Goal: Use online tool/utility: Utilize a website feature to perform a specific function

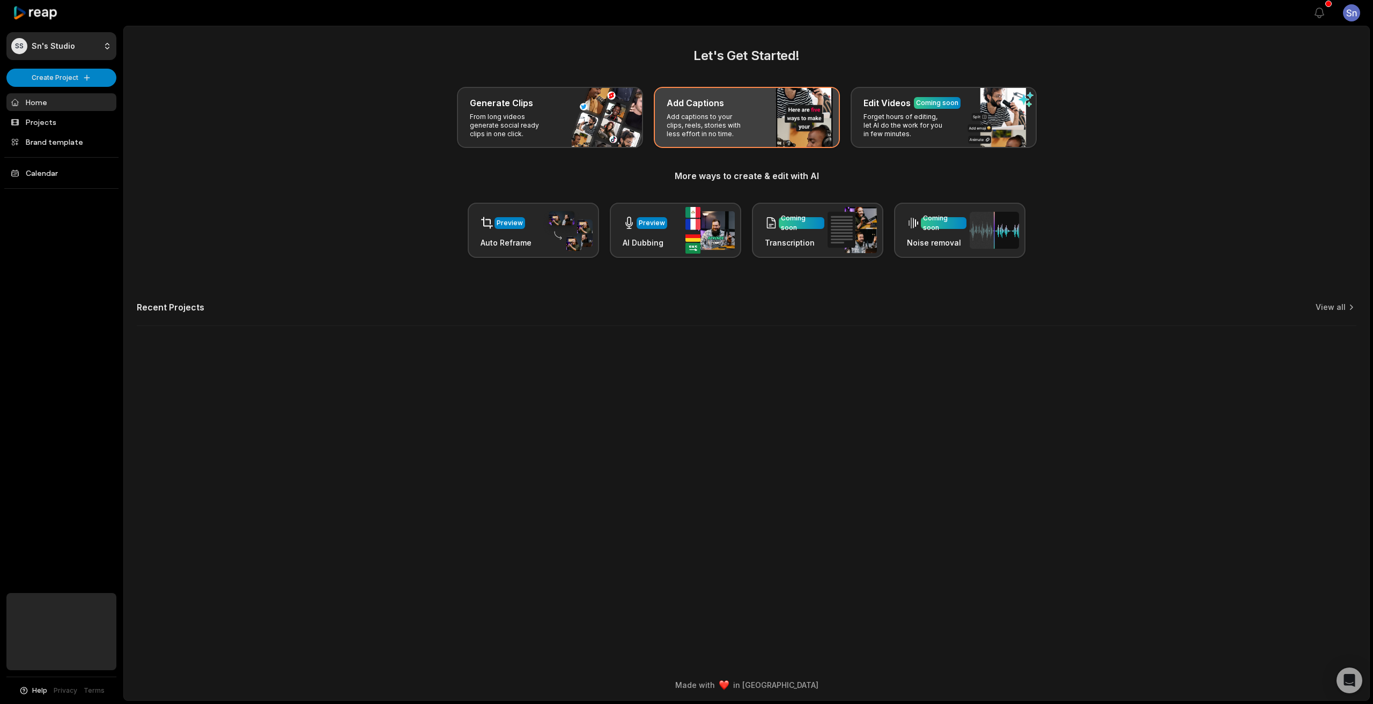
click at [734, 124] on p "Add captions to your clips, reels, stories with less effort in no time." at bounding box center [708, 126] width 83 height 26
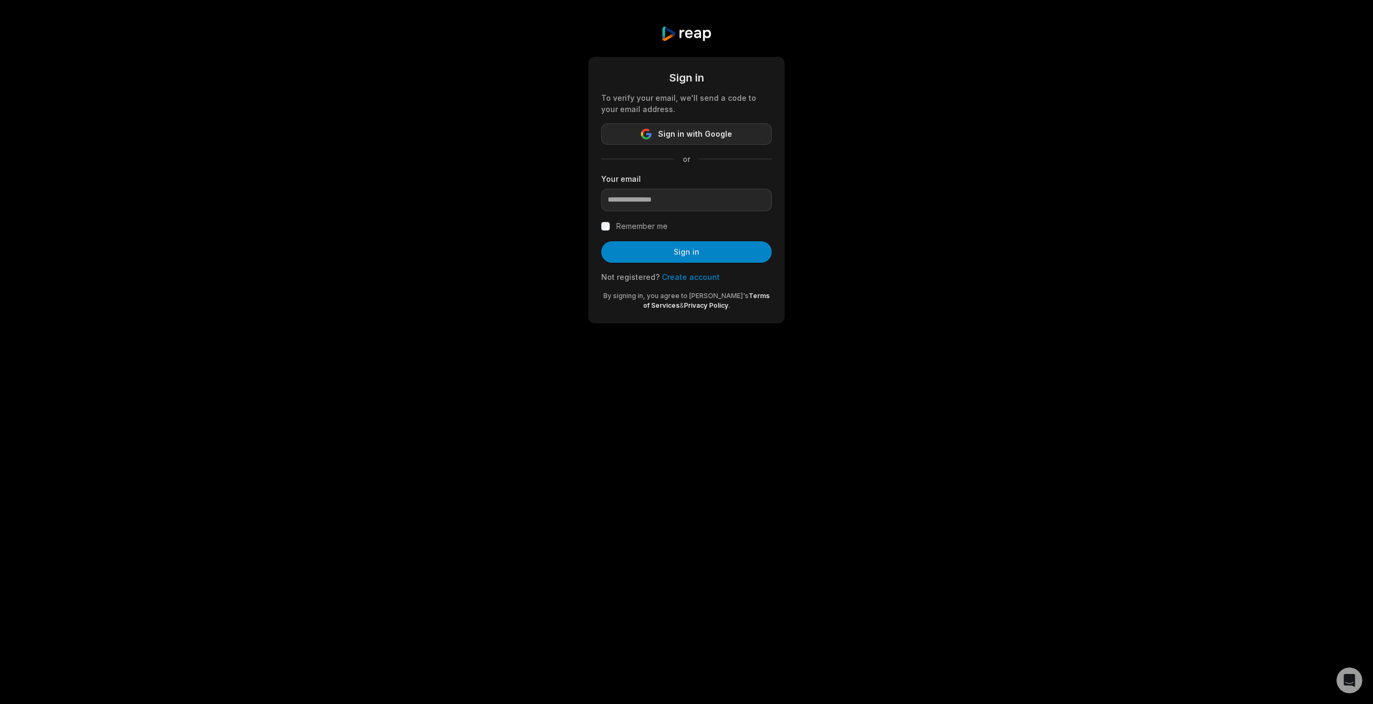
click at [705, 129] on span "Sign in with Google" at bounding box center [695, 134] width 74 height 13
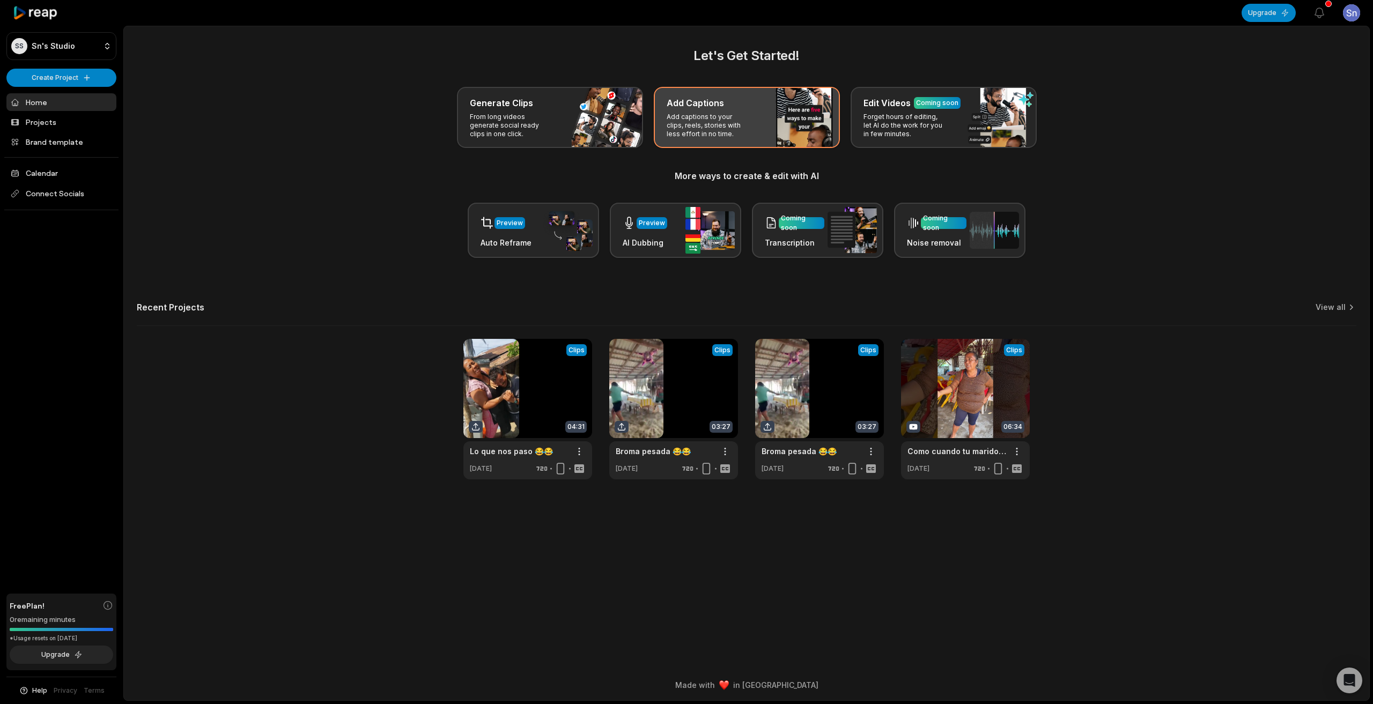
click at [743, 127] on p "Add captions to your clips, reels, stories with less effort in no time." at bounding box center [708, 126] width 83 height 26
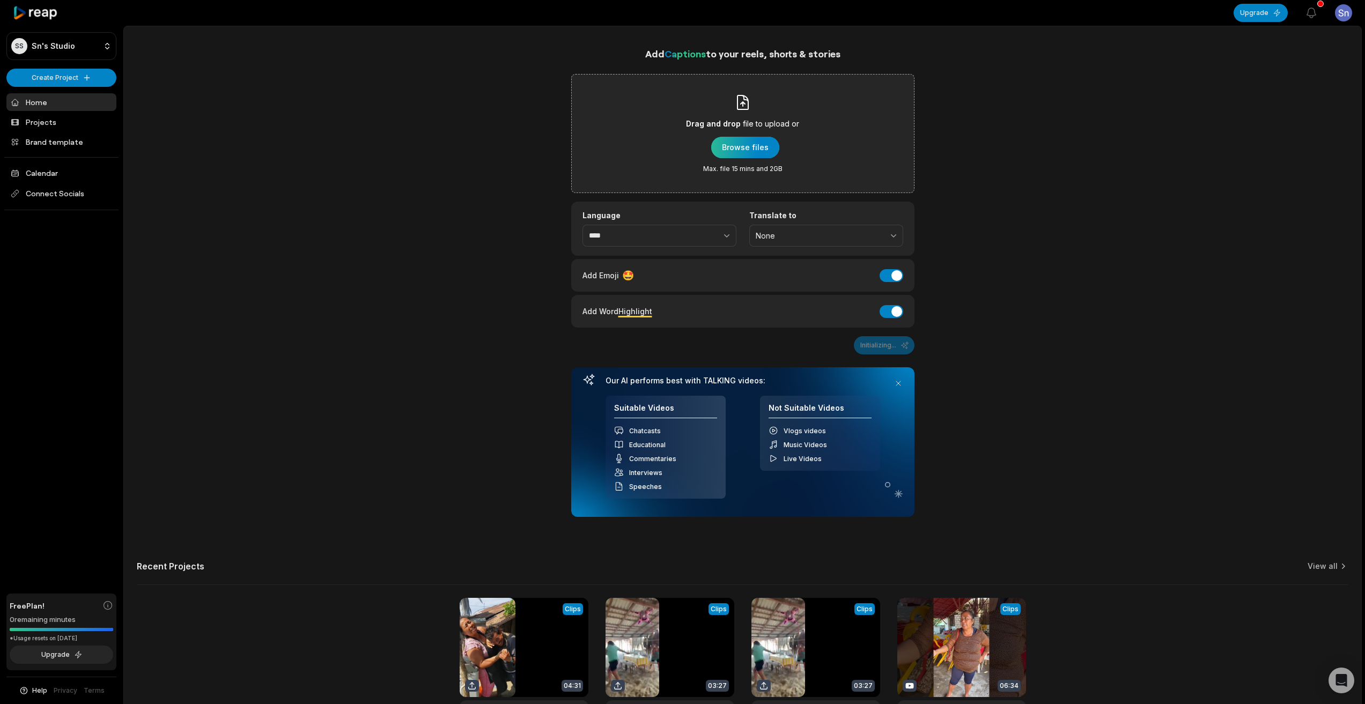
click at [757, 149] on div "button" at bounding box center [745, 147] width 68 height 21
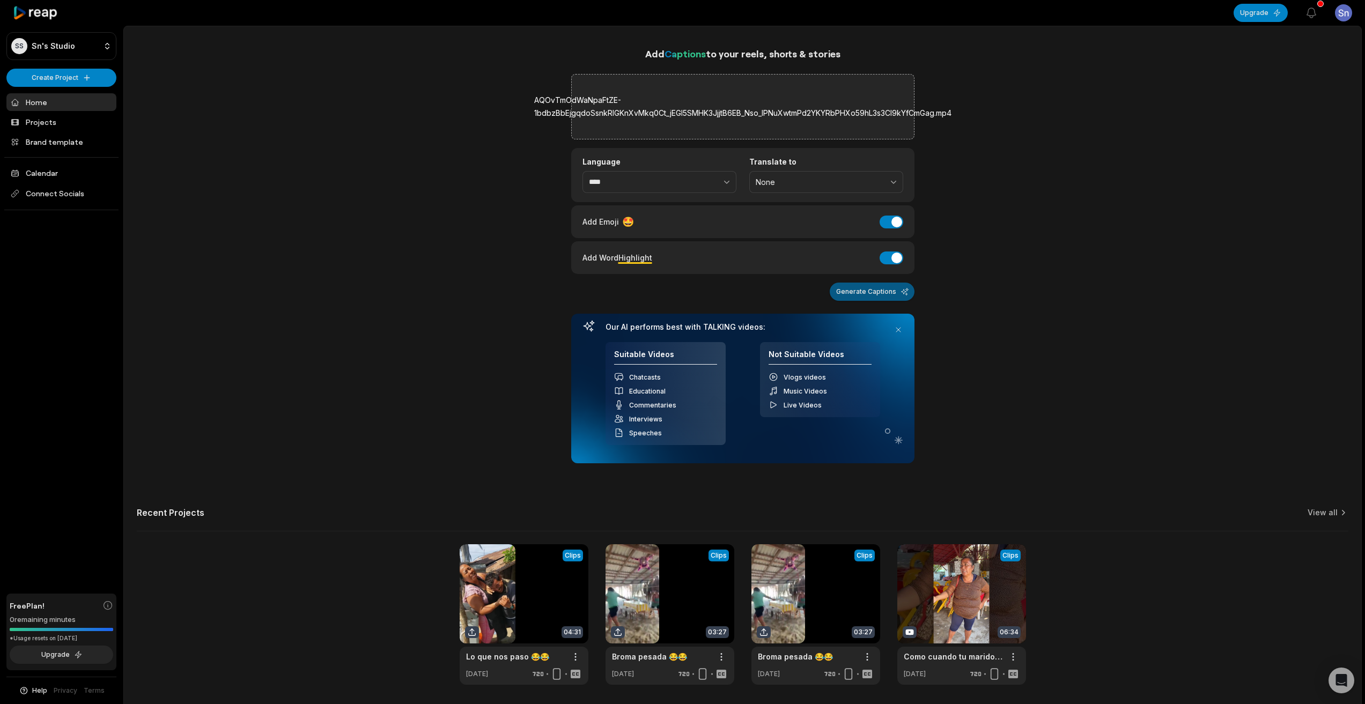
click at [869, 298] on button "Generate Captions" at bounding box center [872, 292] width 85 height 18
